Goal: Information Seeking & Learning: Learn about a topic

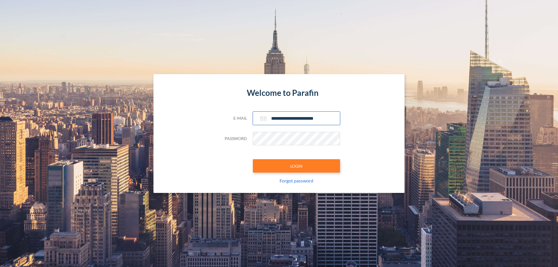
type input "**********"
click at [297, 166] on button "LOGIN" at bounding box center [296, 165] width 87 height 13
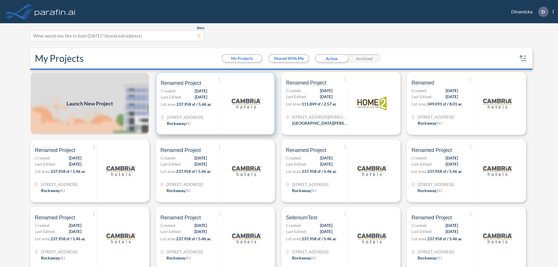
scroll to position [1, 0]
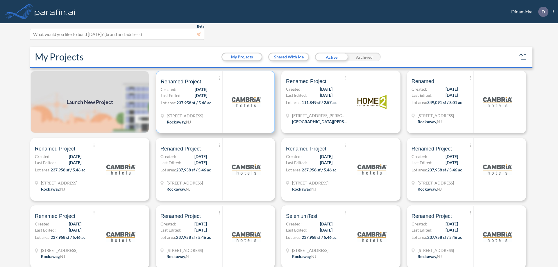
click at [214, 102] on p "Lot area: 237,958 sf / 5.46 ac" at bounding box center [192, 104] width 62 height 8
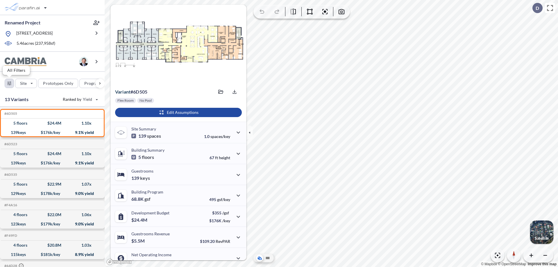
click at [9, 83] on div "button" at bounding box center [9, 83] width 9 height 9
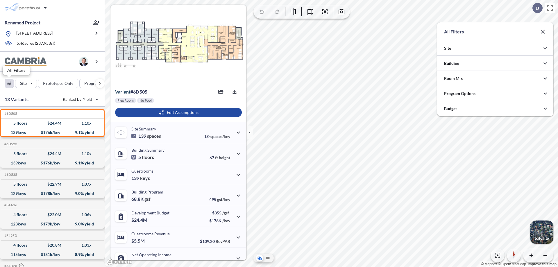
scroll to position [290821, 290705]
click at [546, 63] on icon "button" at bounding box center [545, 63] width 7 height 7
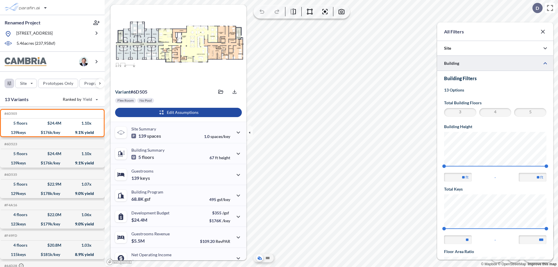
scroll to position [101, 0]
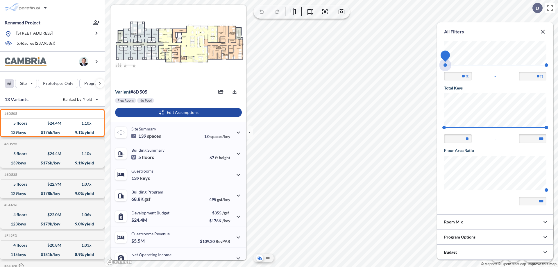
drag, startPoint x: 444, startPoint y: 65, endPoint x: 547, endPoint y: 65, distance: 102.4
click at [547, 65] on span "45 67.56" at bounding box center [495, 67] width 102 height 4
type input "**"
